Goal: Obtain resource: Download file/media

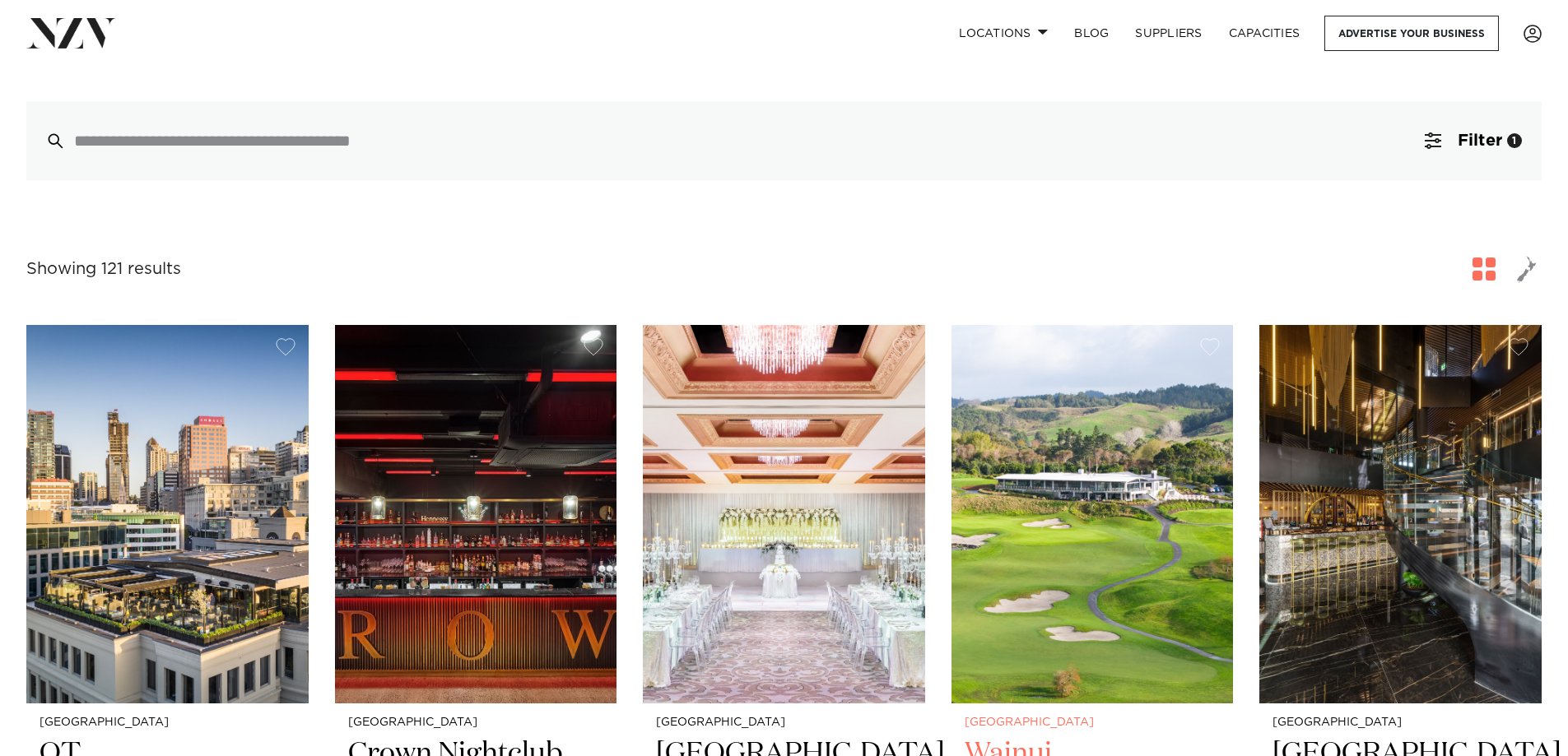
scroll to position [494, 0]
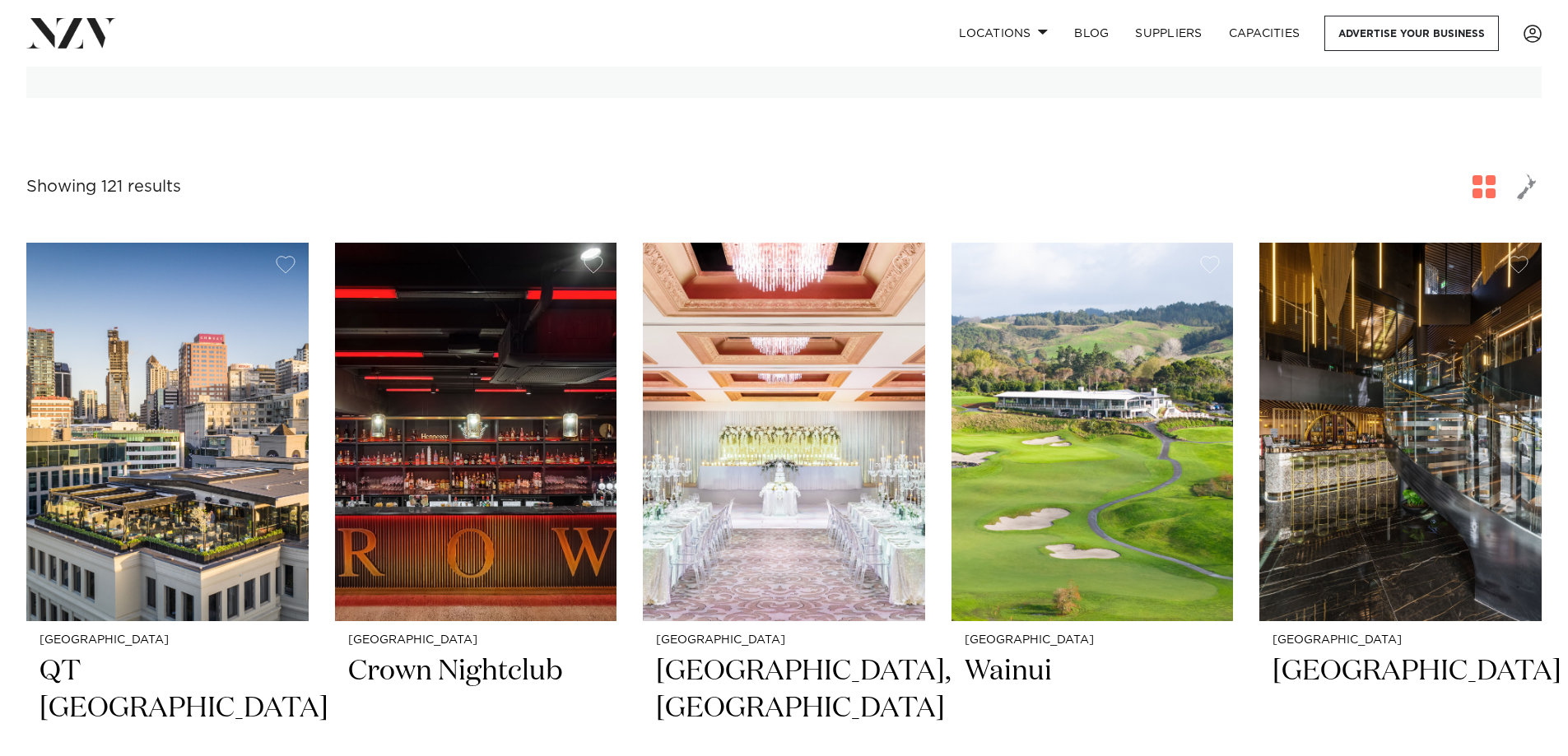
click at [1480, 175] on span "button" at bounding box center [1484, 187] width 23 height 23
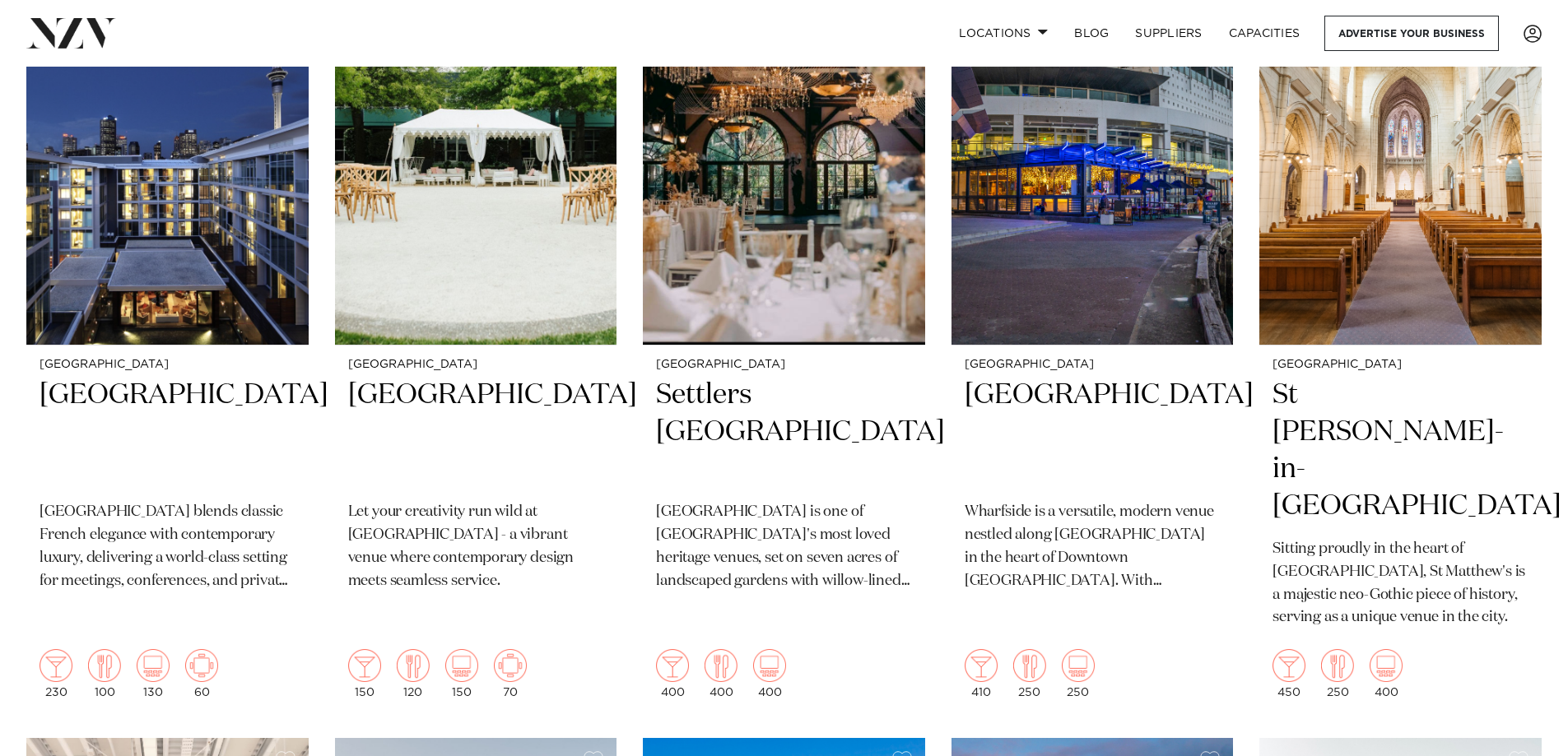
scroll to position [4362, 0]
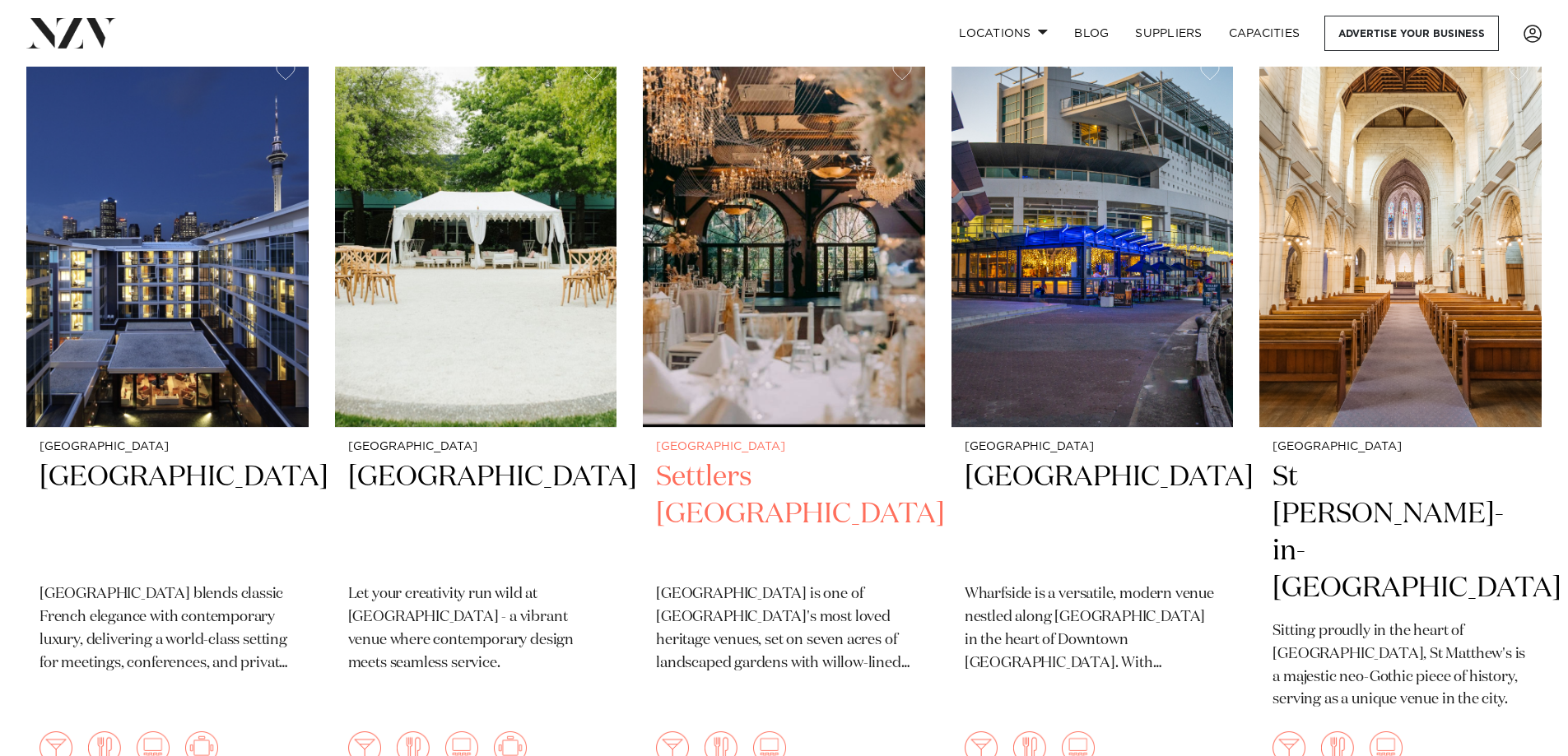
click at [712, 461] on h2 "Settlers [GEOGRAPHIC_DATA]" at bounding box center [784, 515] width 256 height 111
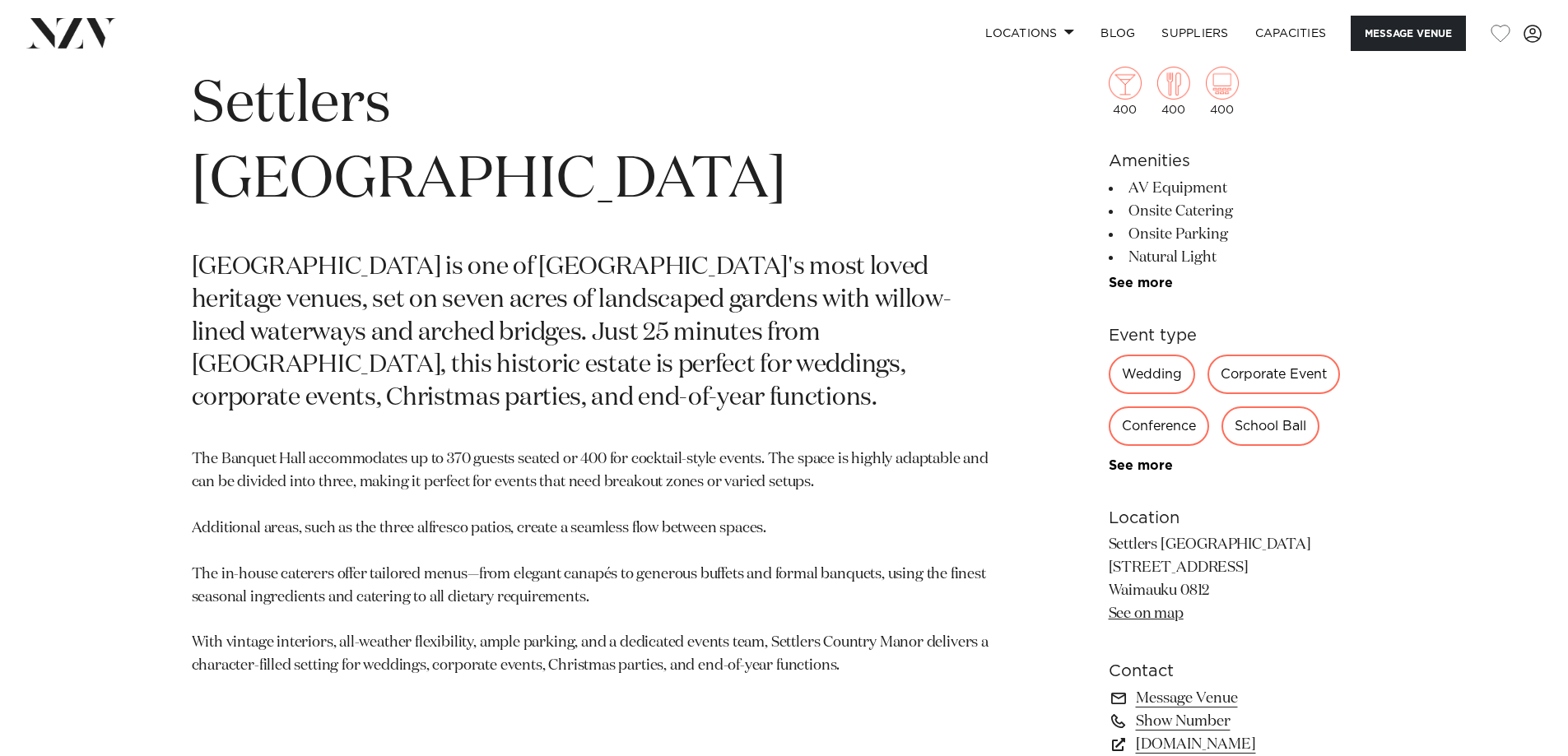
scroll to position [741, 0]
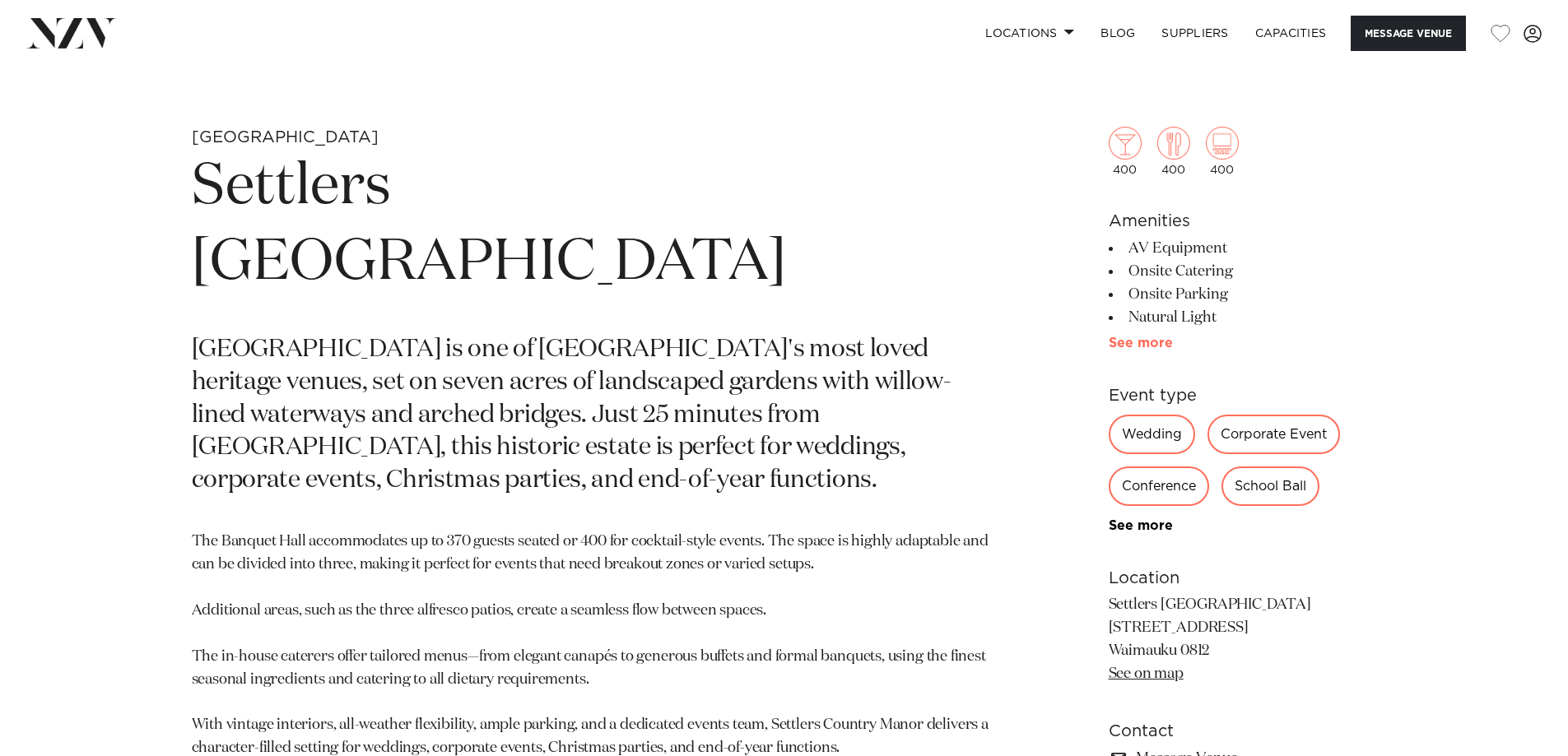
click at [1129, 346] on link "See more" at bounding box center [1173, 343] width 129 height 13
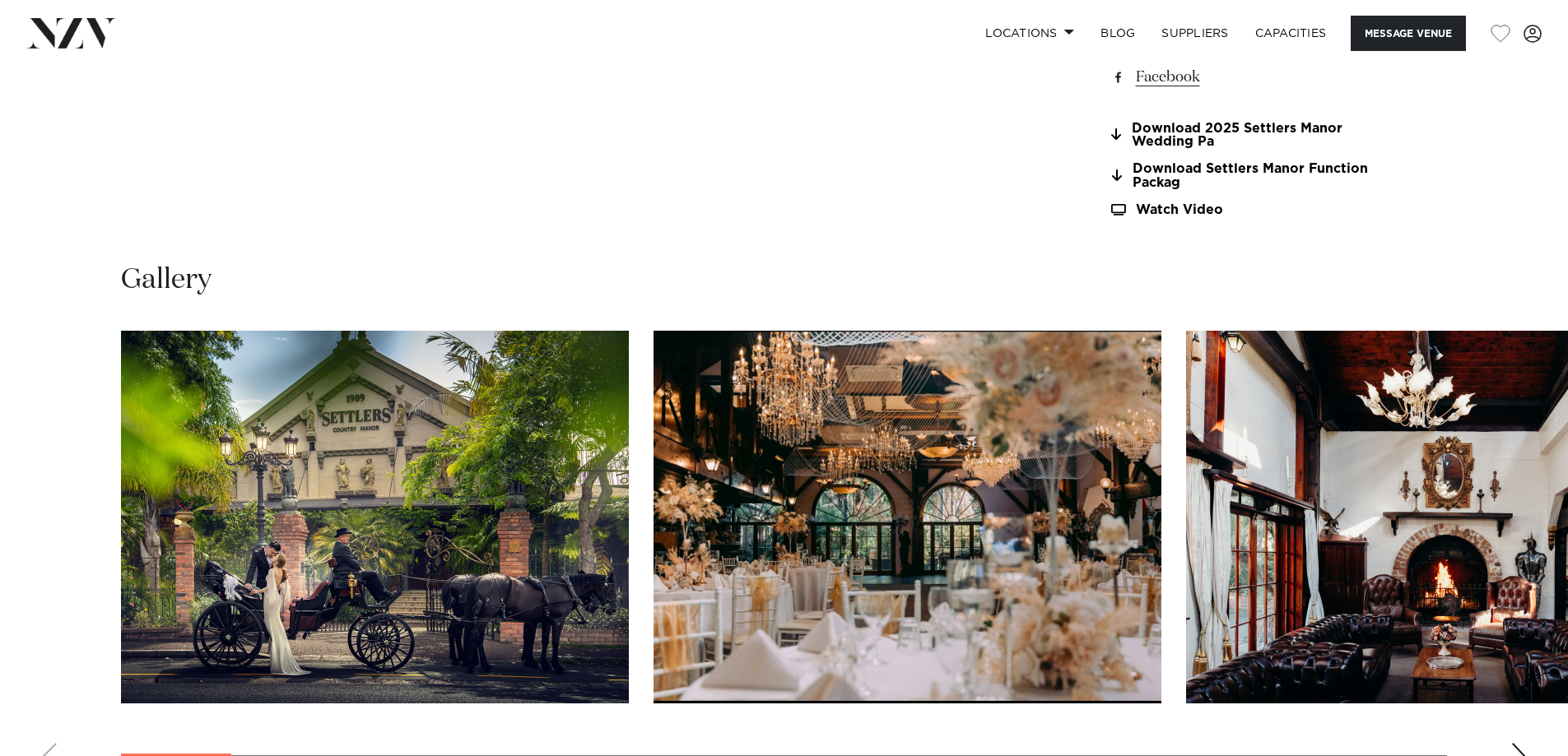
scroll to position [2057, 0]
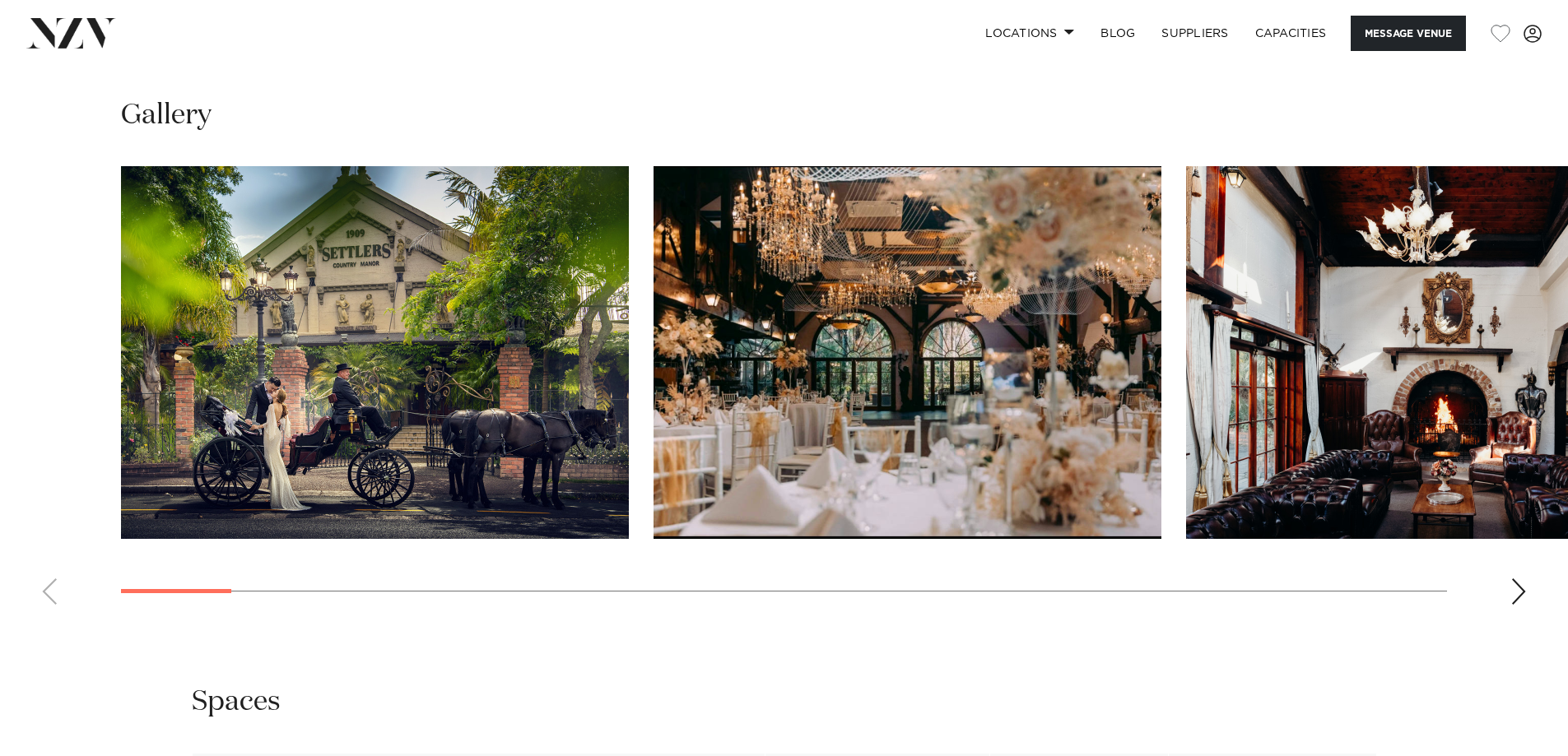
click at [1518, 597] on div "Next slide" at bounding box center [1519, 591] width 16 height 26
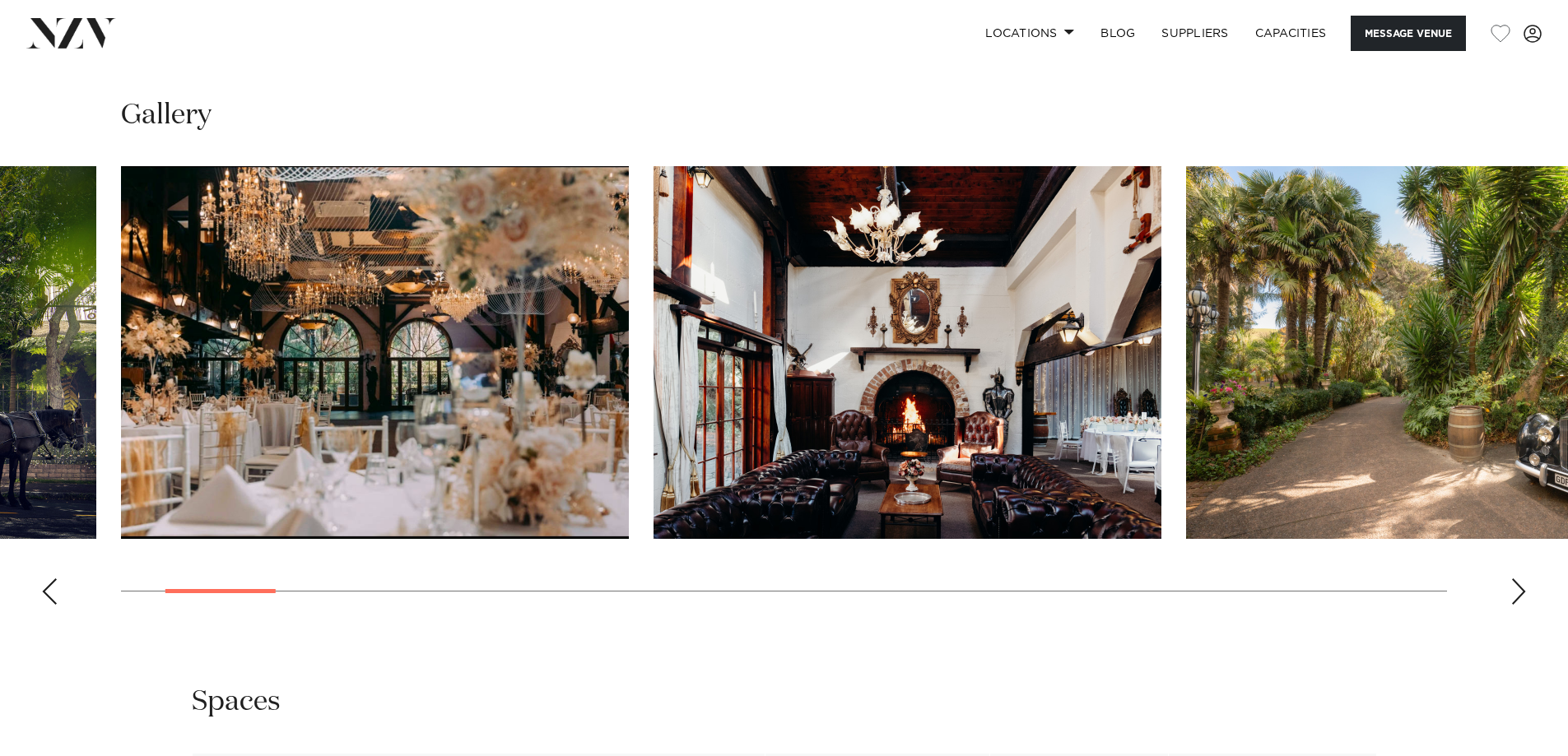
click at [1517, 591] on div "Next slide" at bounding box center [1519, 591] width 16 height 26
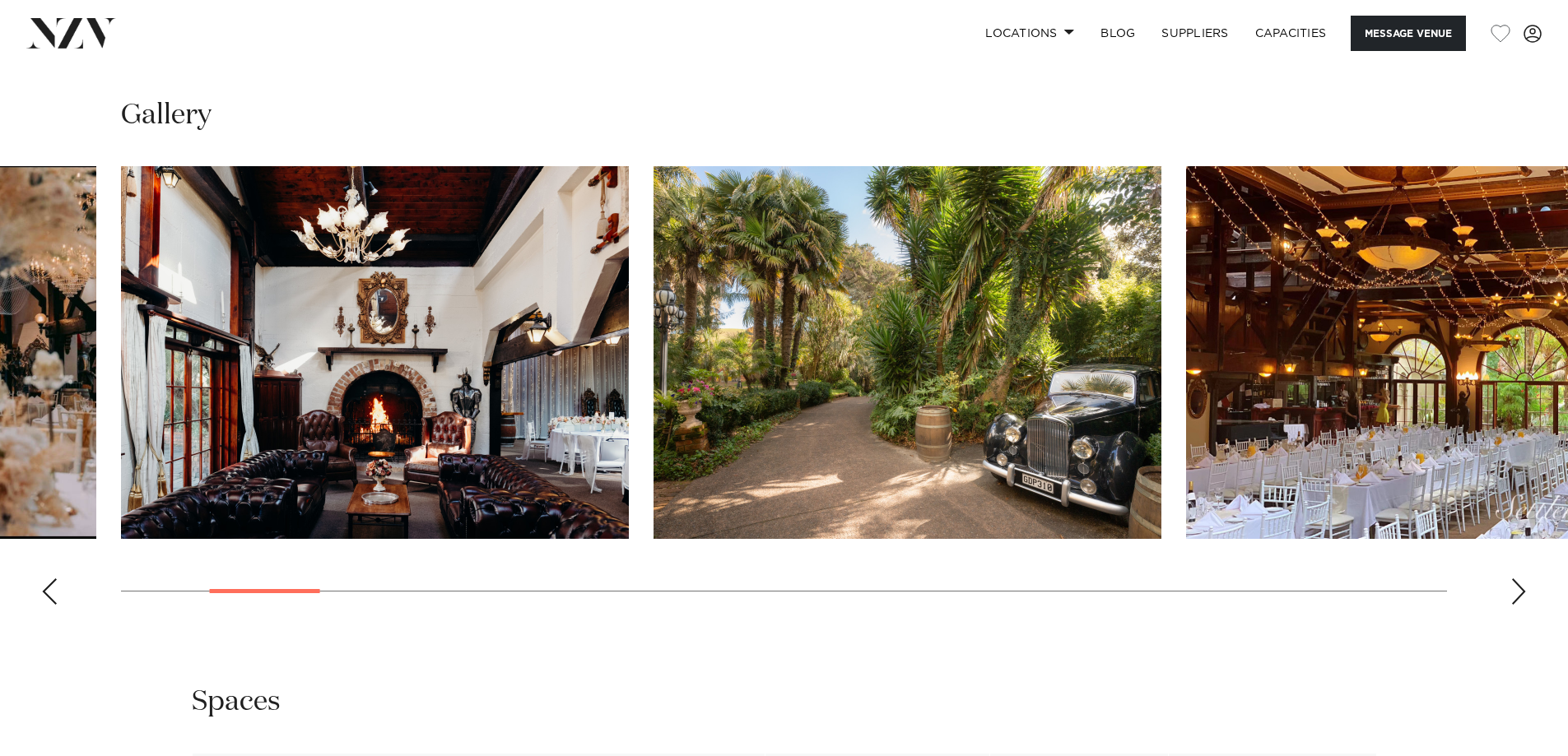
click at [1513, 591] on div "Next slide" at bounding box center [1519, 591] width 16 height 26
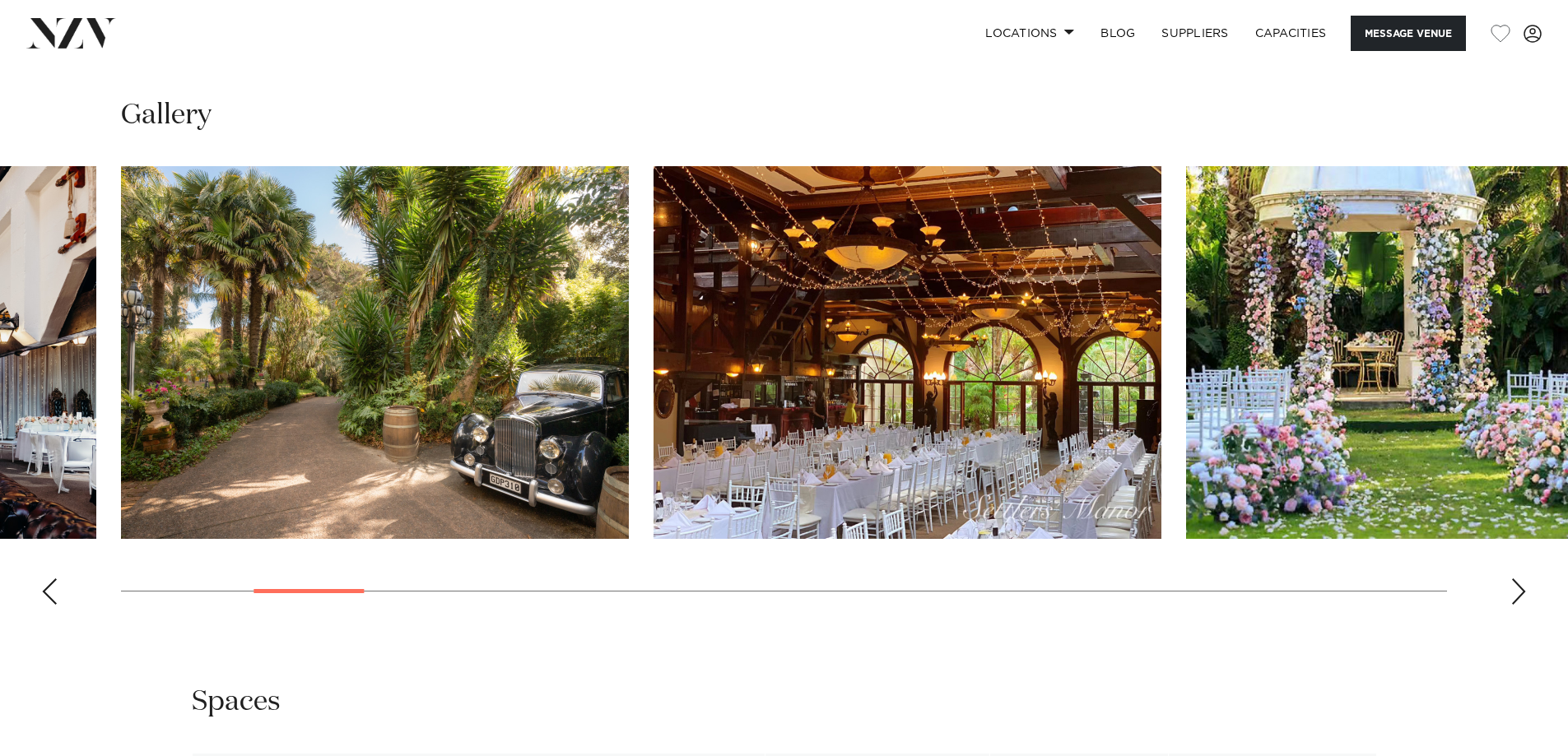
click at [1514, 592] on div "Next slide" at bounding box center [1519, 591] width 16 height 26
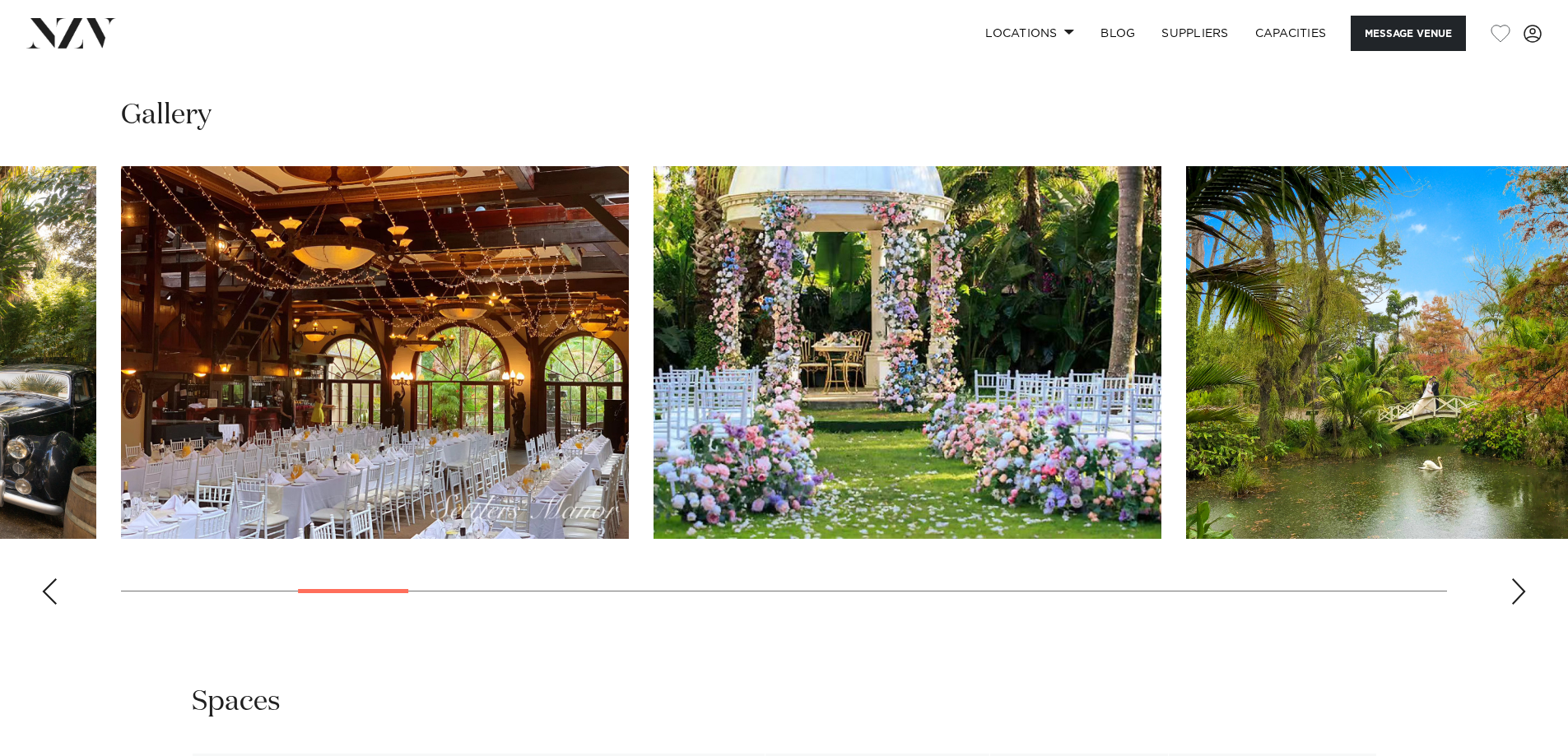
click at [1521, 592] on div "Next slide" at bounding box center [1519, 591] width 16 height 26
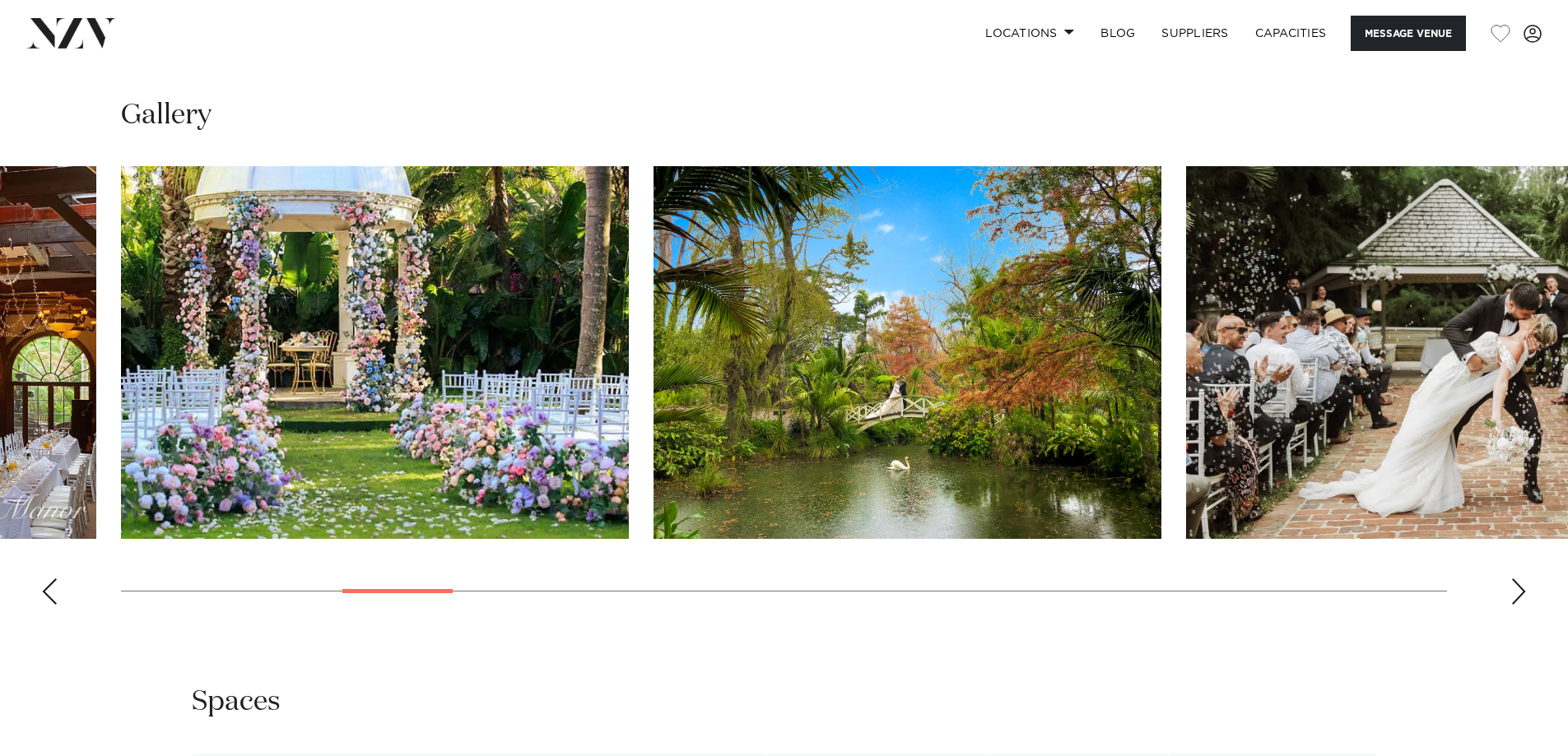
click at [1520, 592] on div "Next slide" at bounding box center [1519, 591] width 16 height 26
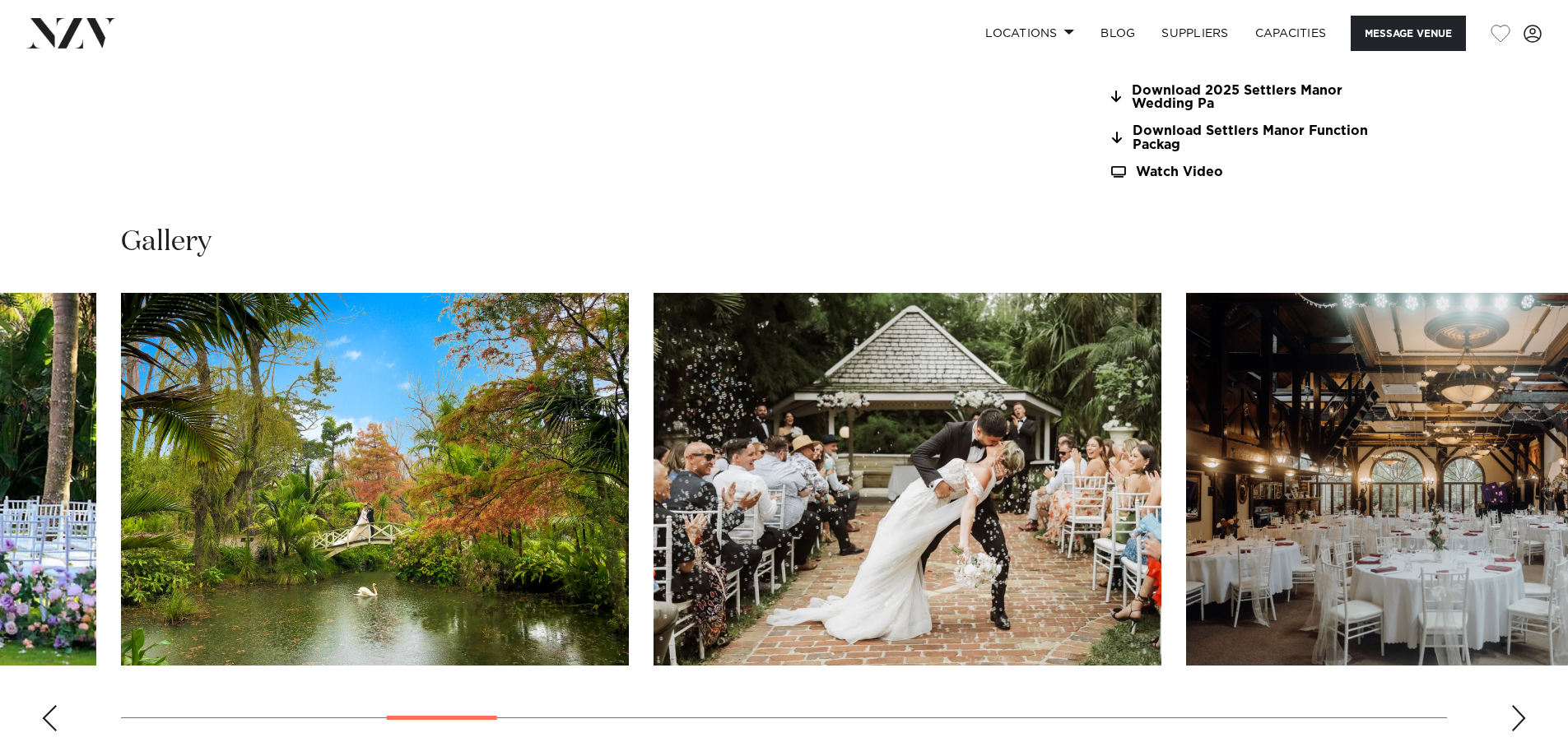
scroll to position [1848, 0]
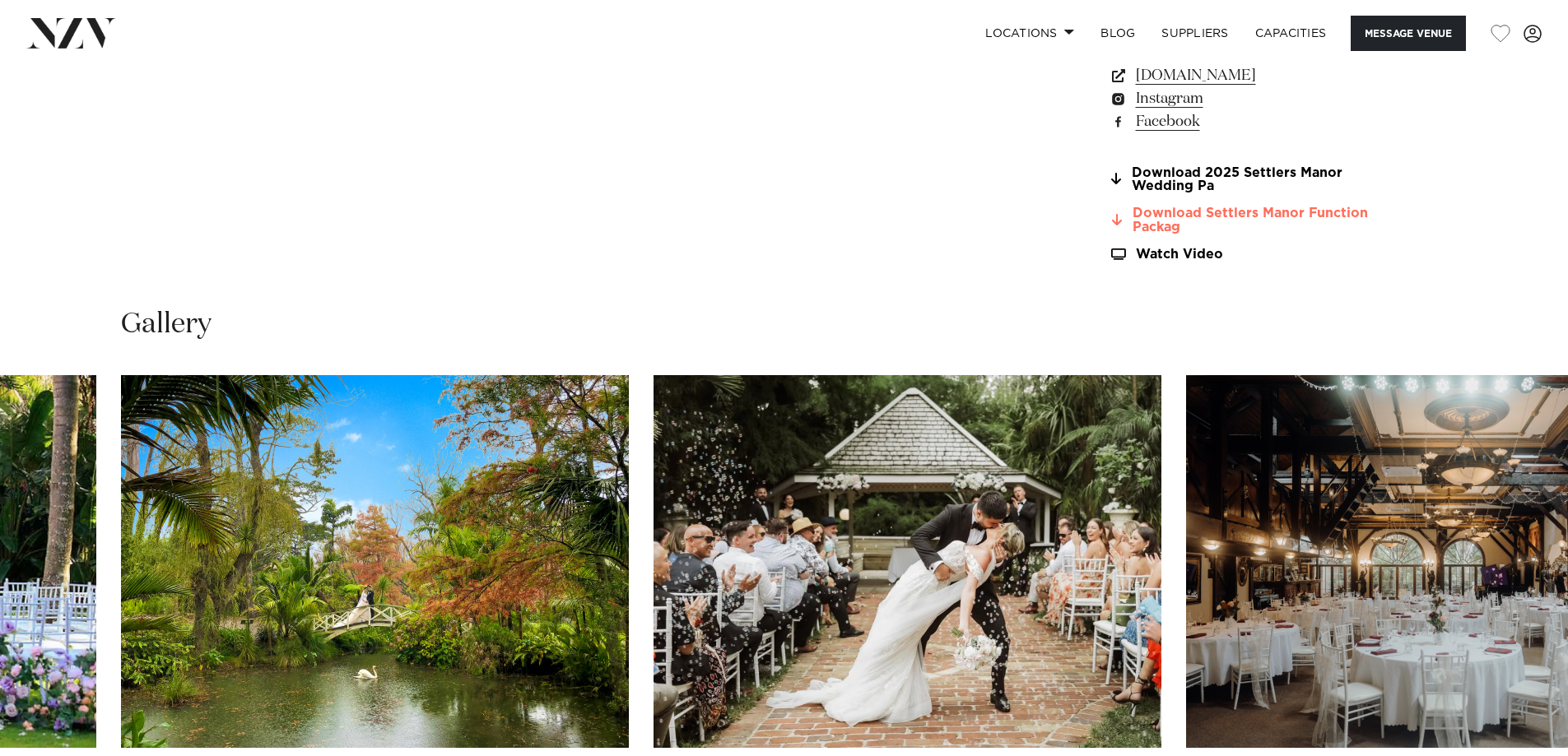
click at [1162, 220] on link "Download Settlers Manor Function Packag" at bounding box center [1243, 220] width 268 height 28
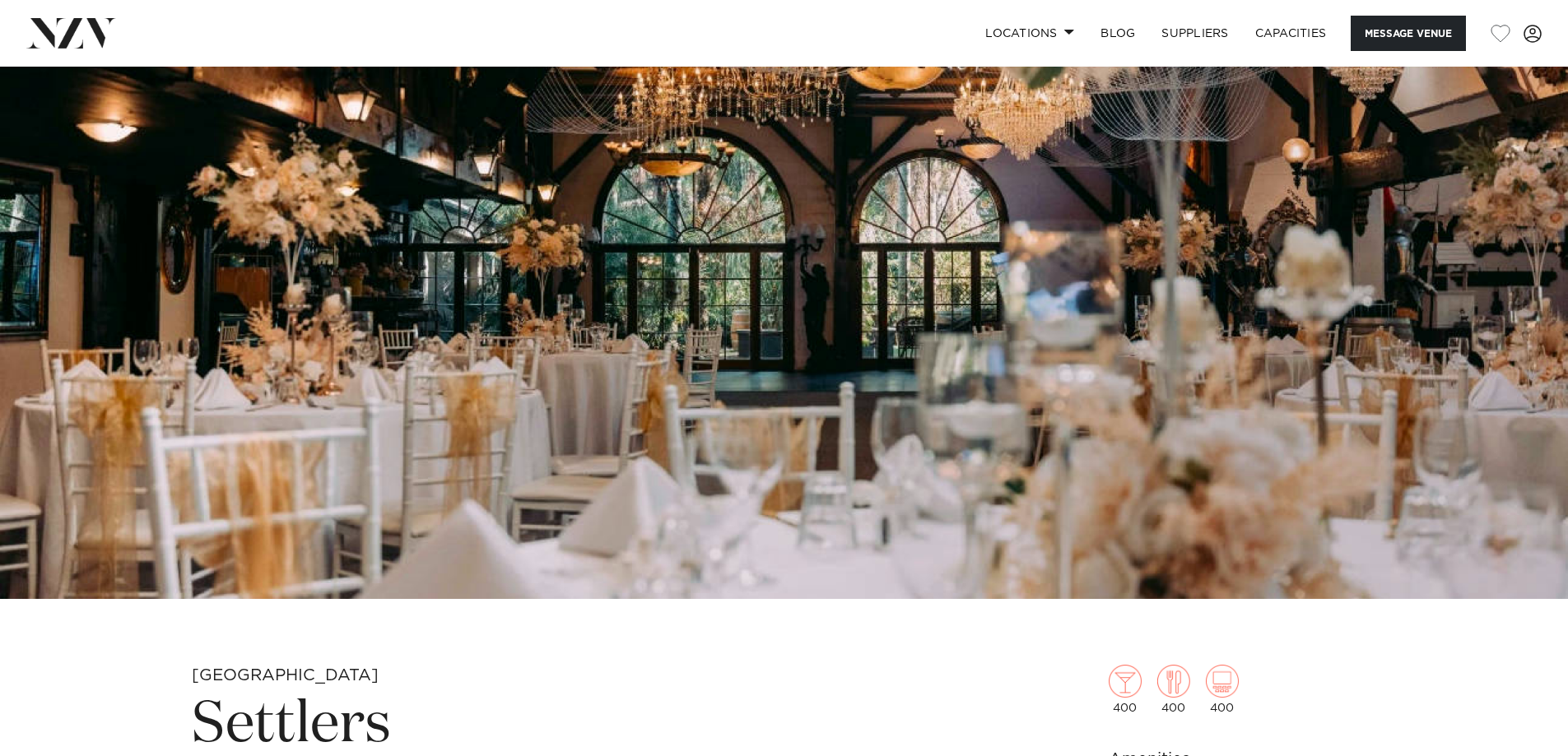
scroll to position [120, 0]
